Goal: Navigation & Orientation: Find specific page/section

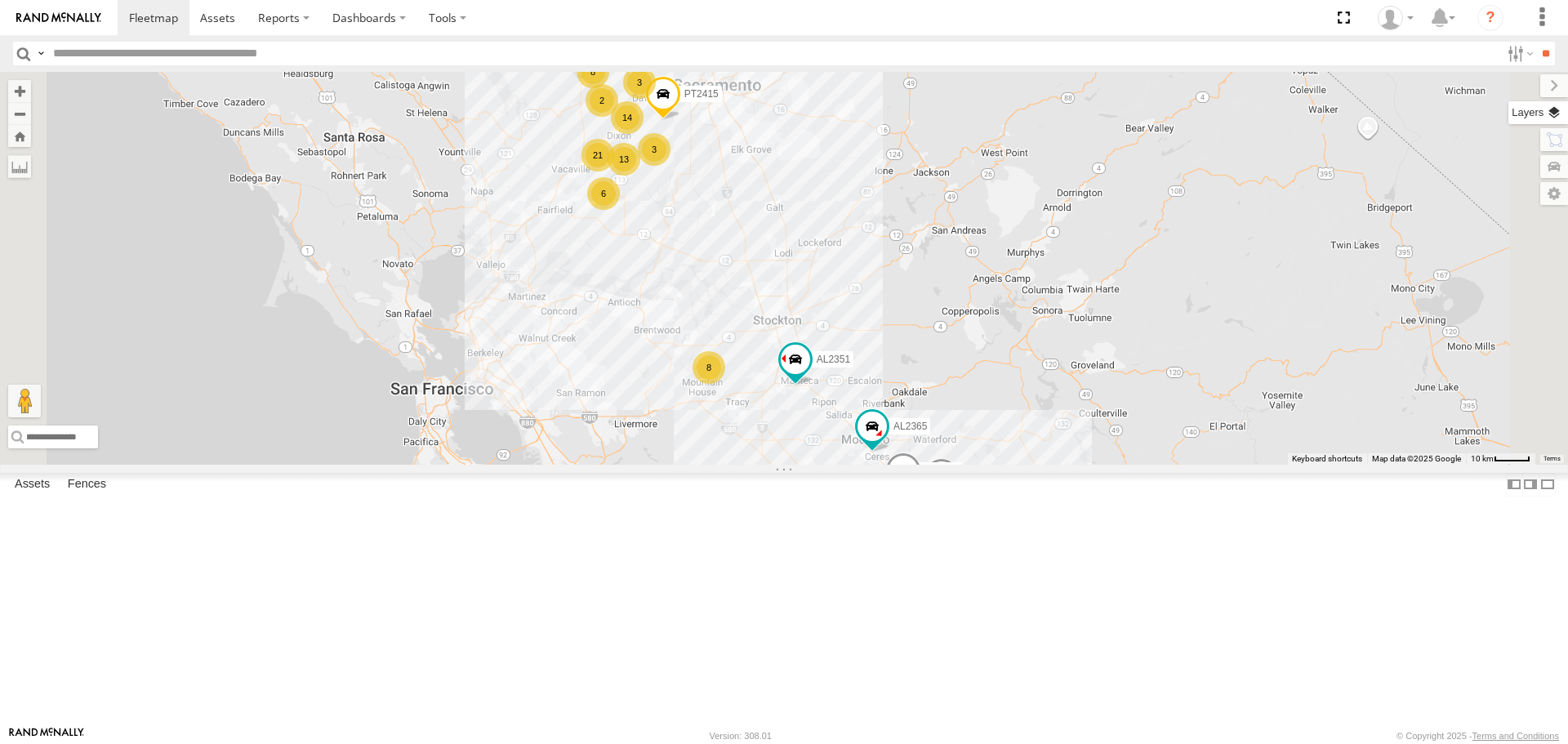
click at [1555, 113] on label at bounding box center [1538, 112] width 60 height 23
click at [0, 0] on span "Basemaps" at bounding box center [0, 0] width 0 height 0
click at [0, 0] on span "Satellite" at bounding box center [0, 0] width 0 height 0
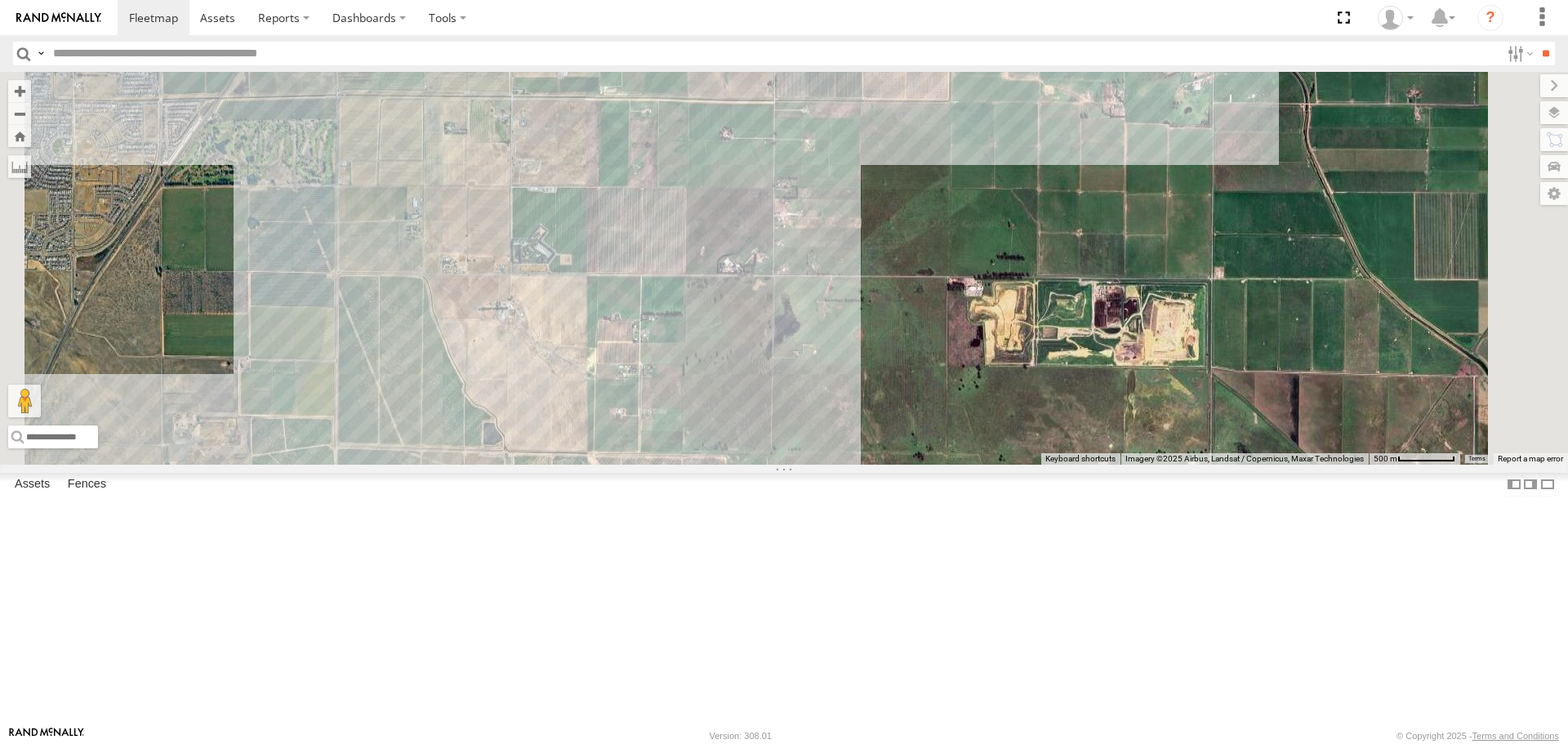
drag, startPoint x: 877, startPoint y: 271, endPoint x: 966, endPoint y: 454, distance: 203.5
click at [966, 454] on div "FRONTLOADER JD344H PT2412 AL2119 AL2382 AL2314 AL2367 PT2415 AL2318 AL2351 PT24…" at bounding box center [784, 268] width 1568 height 392
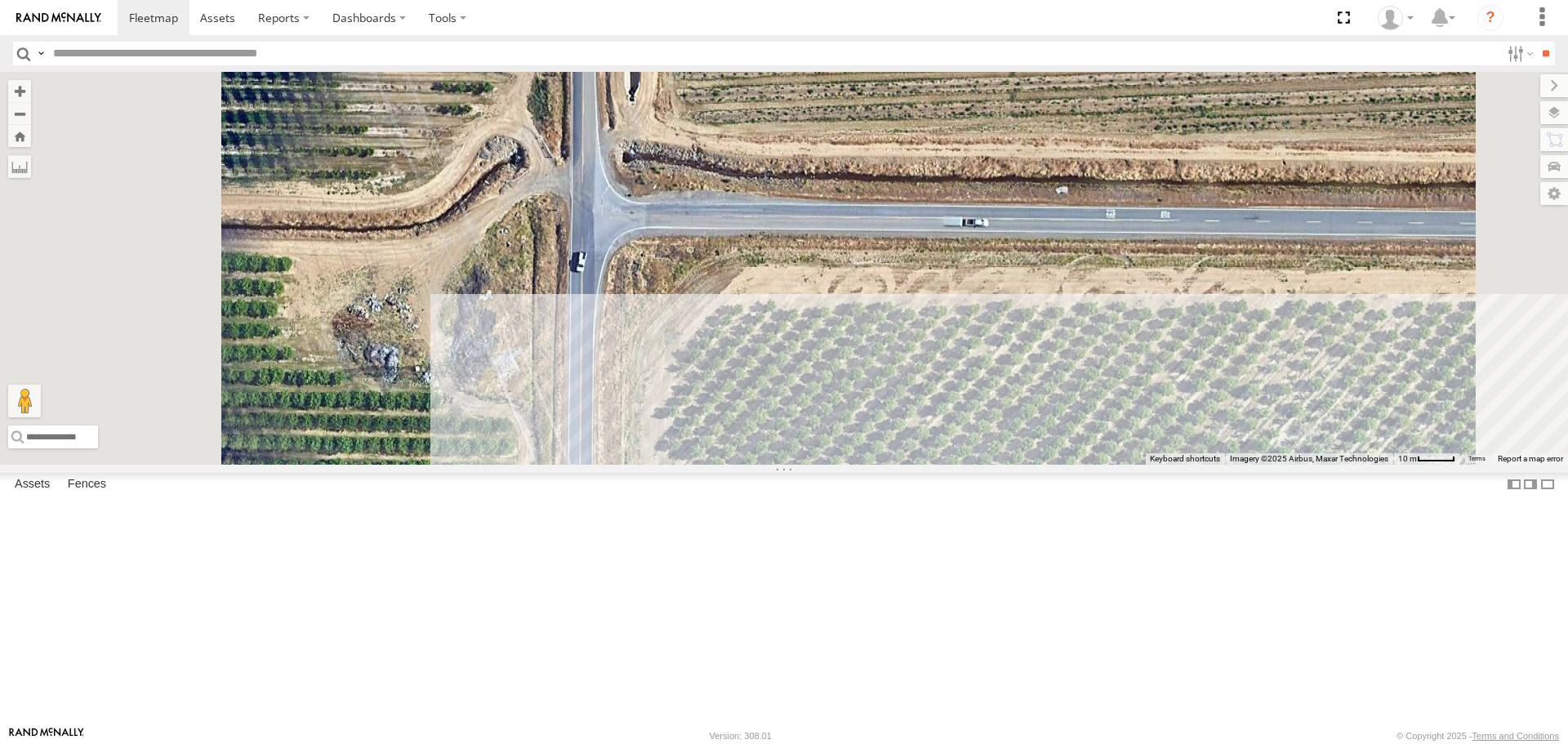
drag, startPoint x: 590, startPoint y: 422, endPoint x: 747, endPoint y: 394, distance: 159.5
click at [747, 394] on div "FRONTLOADER JD344H PT2412 AL2119 AL2382 AL2314 AL2367 PT2415 AL2318 AL2351 PT24…" at bounding box center [784, 268] width 1568 height 392
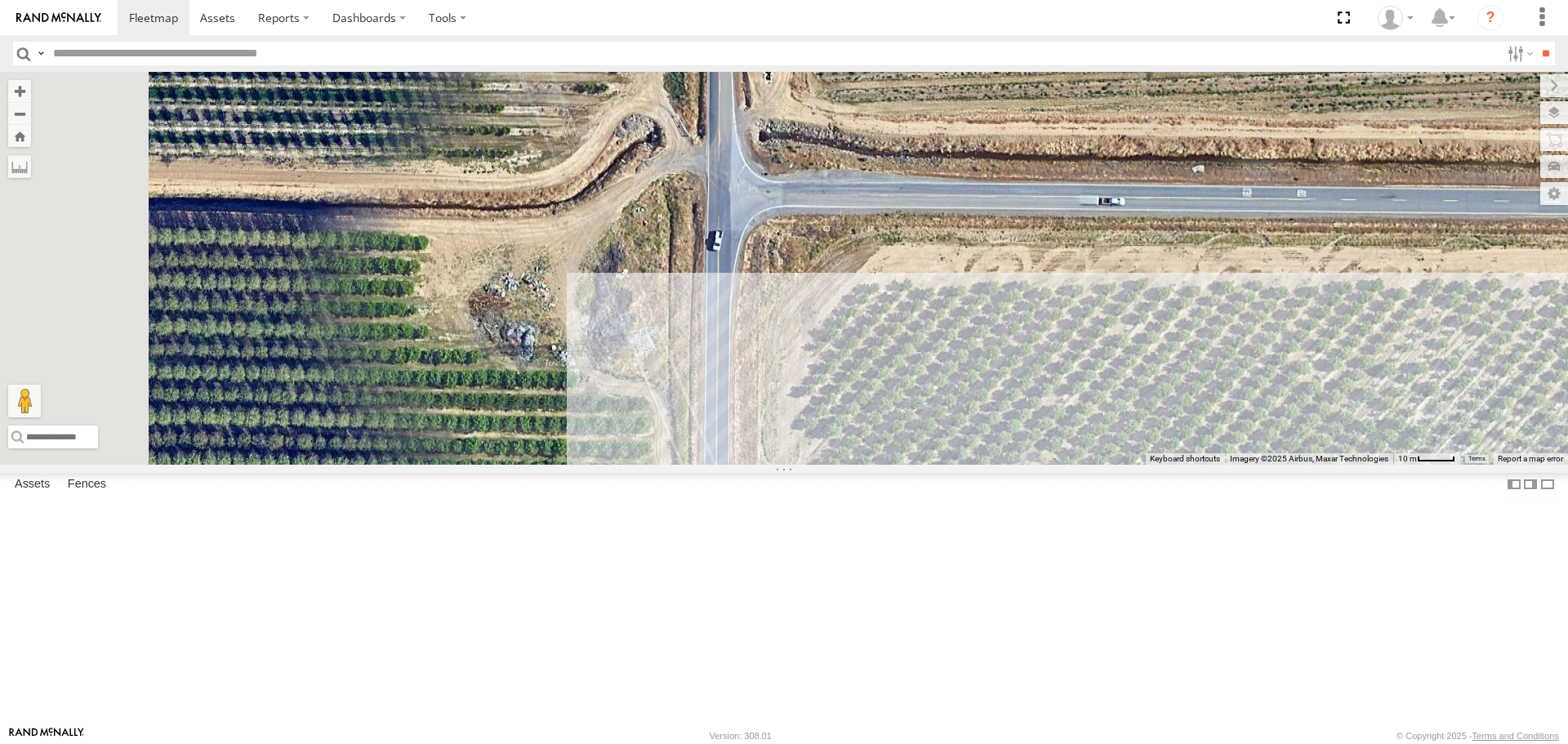
drag, startPoint x: 1168, startPoint y: 389, endPoint x: 829, endPoint y: 344, distance: 342.0
click at [829, 344] on div "FRONTLOADER JD344H PT2412 AL2119 AL2382 AL2314 AL2367 PT2415 AL2318 AL2351 PT24…" at bounding box center [784, 268] width 1568 height 392
